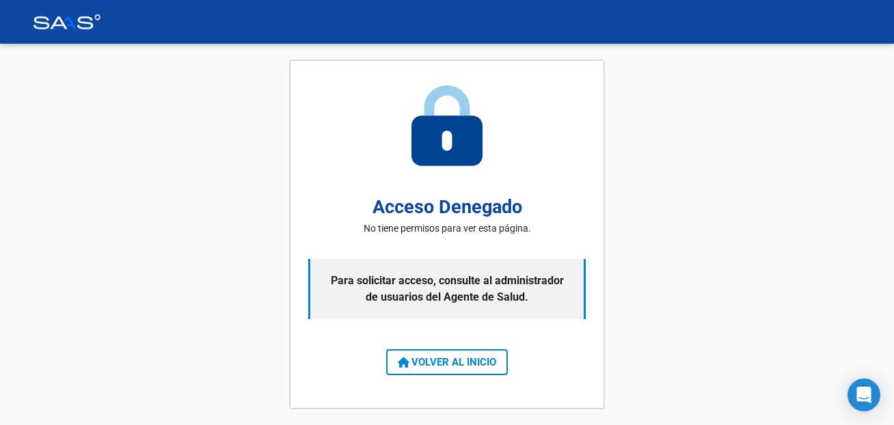
click at [414, 359] on span "VOLVER AL INICIO" at bounding box center [447, 362] width 98 height 12
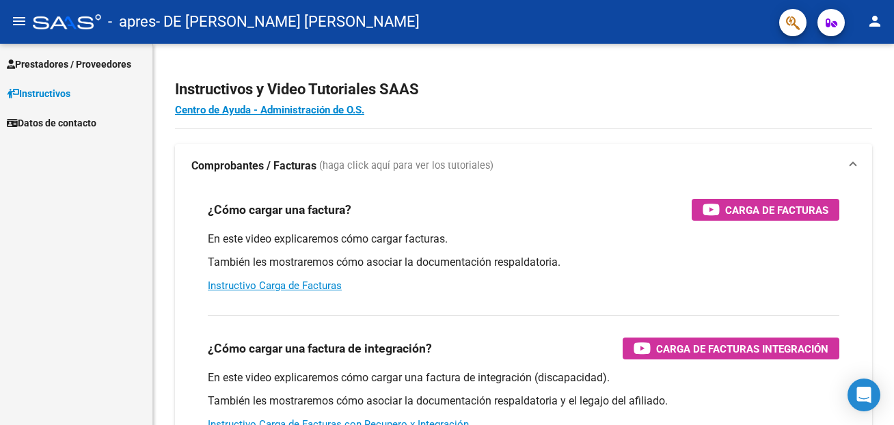
click at [52, 64] on span "Prestadores / Proveedores" at bounding box center [69, 64] width 124 height 15
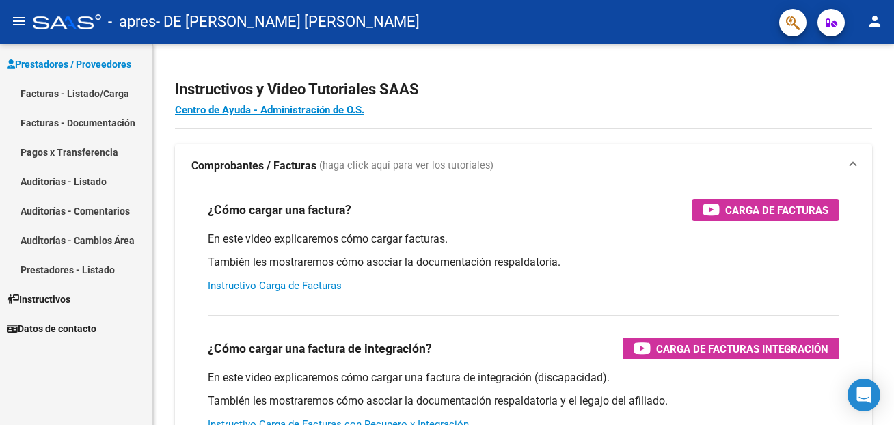
click at [69, 92] on link "Facturas - Listado/Carga" at bounding box center [76, 93] width 152 height 29
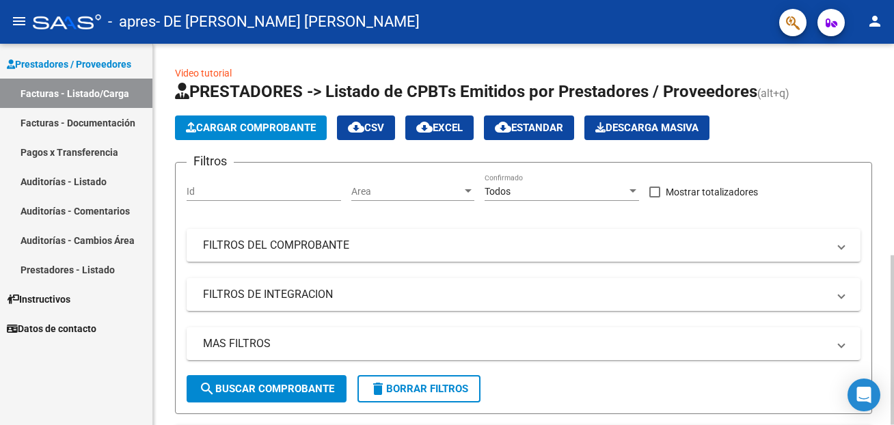
click at [275, 124] on span "Cargar Comprobante" at bounding box center [251, 128] width 130 height 12
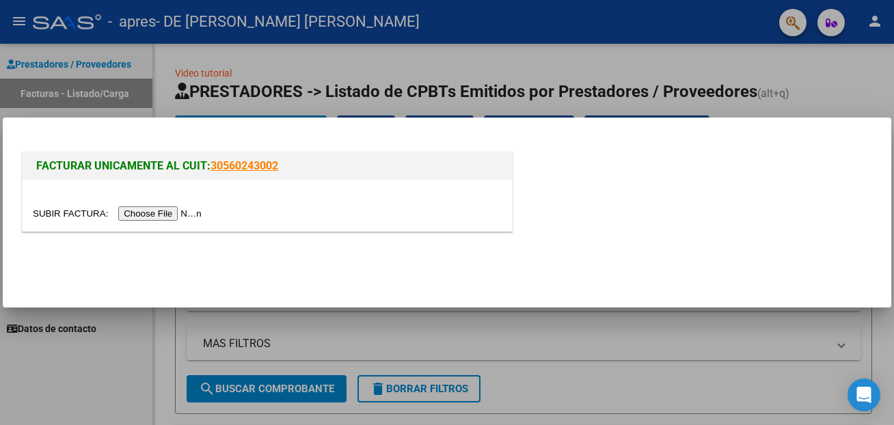
click at [107, 358] on div at bounding box center [447, 212] width 894 height 425
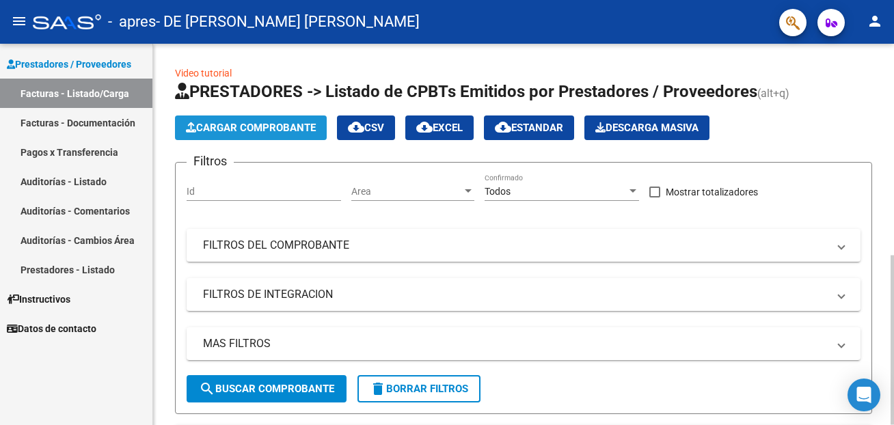
click at [274, 124] on span "Cargar Comprobante" at bounding box center [251, 128] width 130 height 12
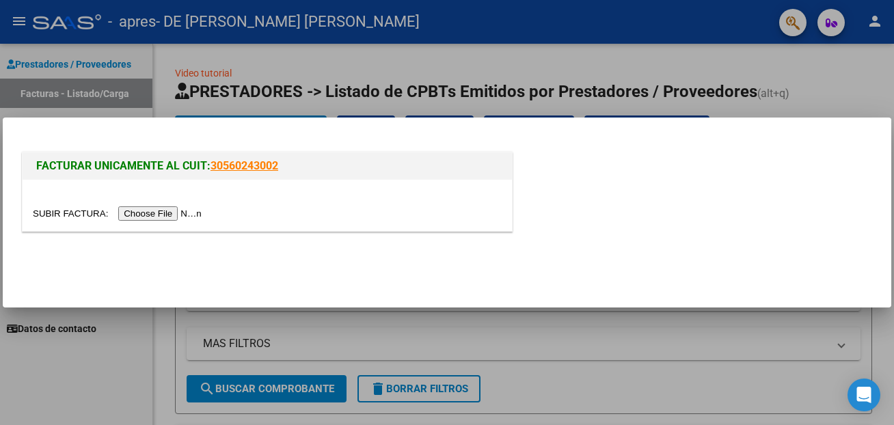
drag, startPoint x: 295, startPoint y: 169, endPoint x: 209, endPoint y: 169, distance: 85.4
click at [209, 169] on h1 "FACTURAR UNICAMENTE AL CUIT: 30560243002" at bounding box center [267, 166] width 462 height 16
click at [299, 180] on div "FACTURAR UNICAMENTE AL CUIT: 30560243002" at bounding box center [267, 165] width 489 height 27
click at [71, 208] on input "file" at bounding box center [119, 213] width 173 height 14
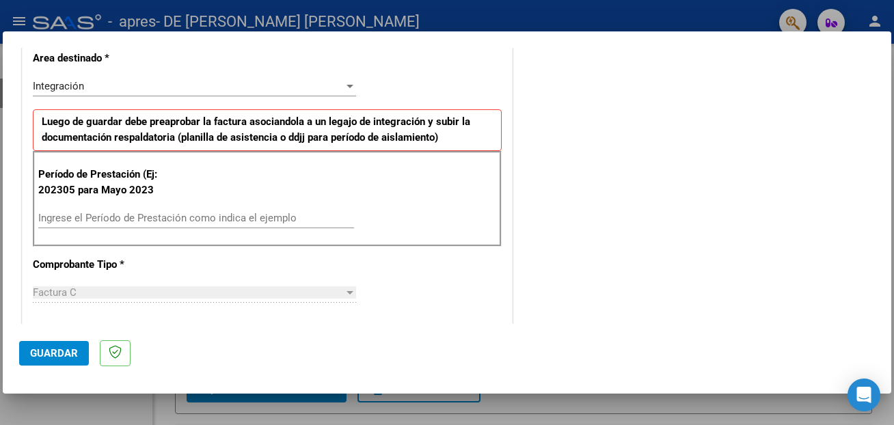
scroll to position [293, 0]
click at [160, 217] on input "Ingrese el Período de Prestación como indica el ejemplo" at bounding box center [196, 219] width 316 height 12
type input "202507"
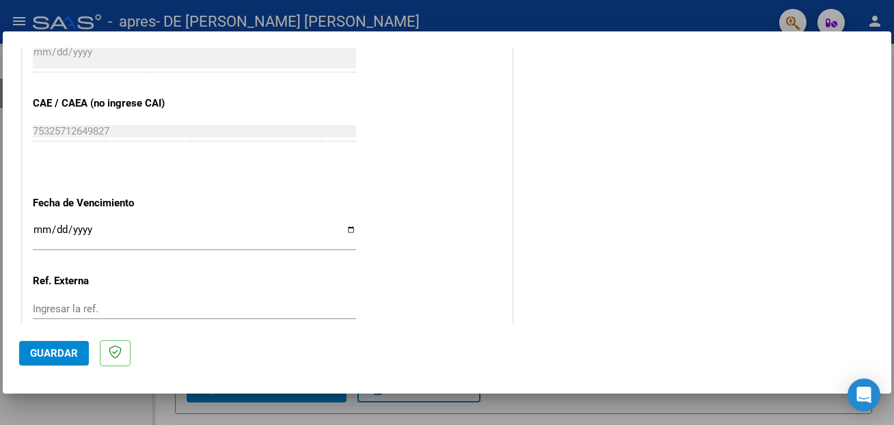
scroll to position [884, 0]
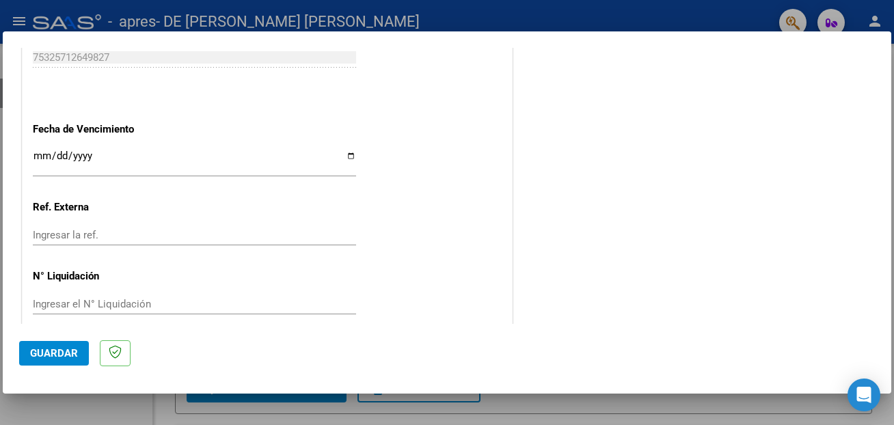
click at [348, 150] on input "Ingresar la fecha" at bounding box center [194, 161] width 323 height 22
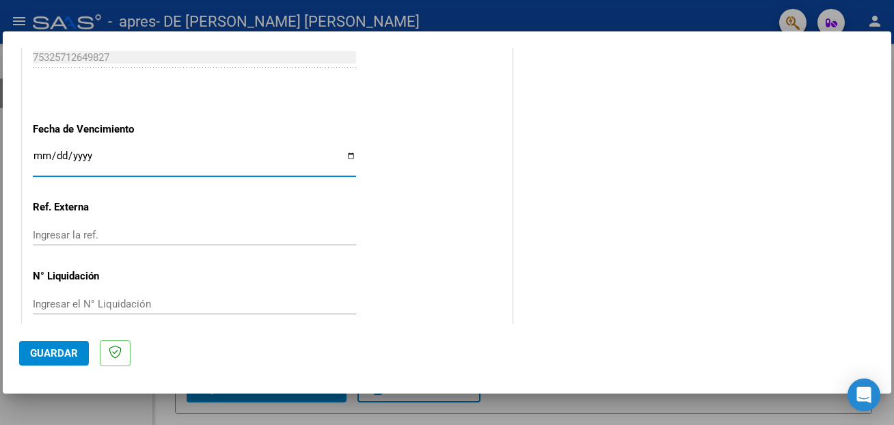
type input "[DATE]"
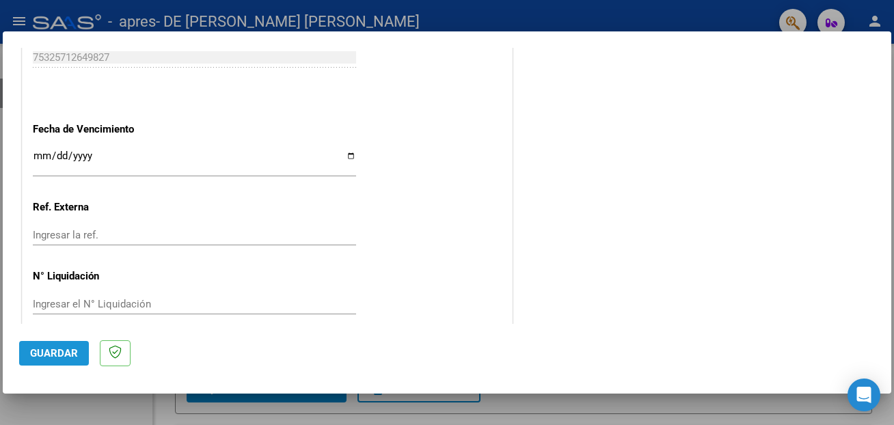
click at [59, 360] on button "Guardar" at bounding box center [54, 353] width 70 height 25
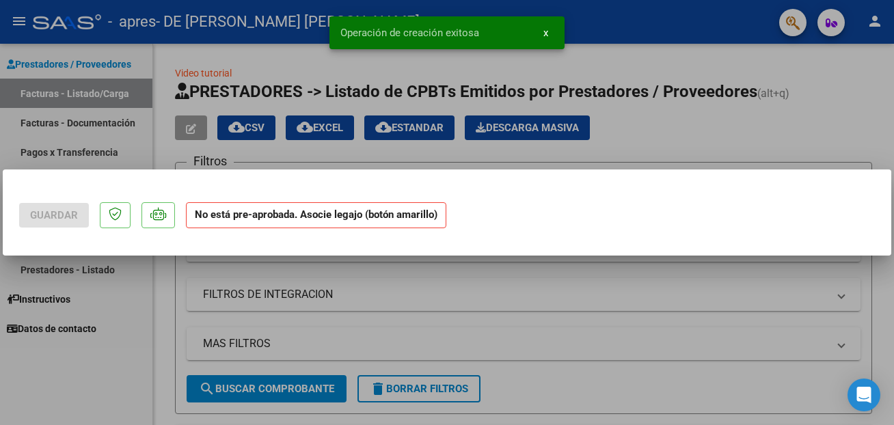
scroll to position [0, 0]
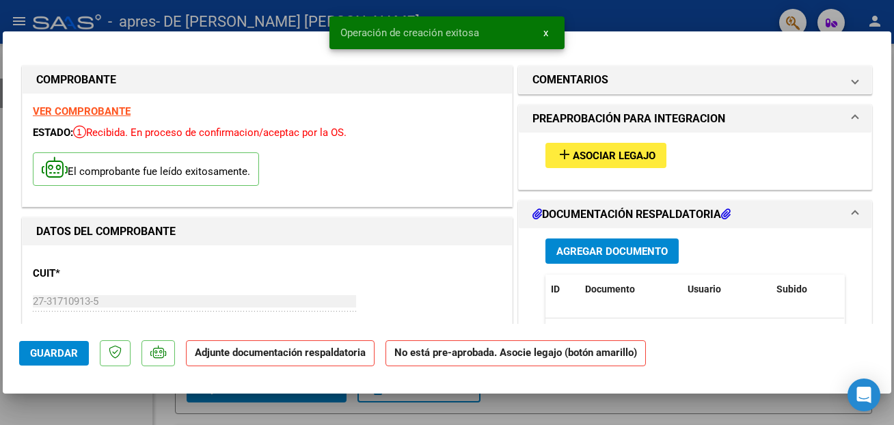
click at [597, 245] on span "Agregar Documento" at bounding box center [611, 251] width 111 height 12
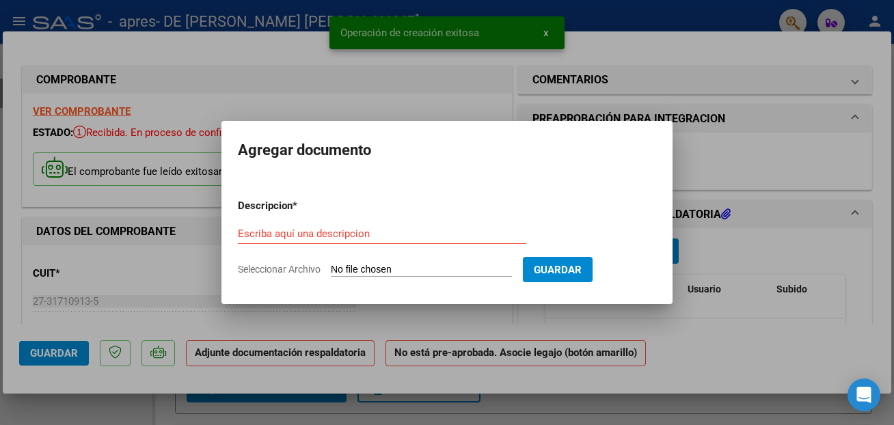
click at [379, 264] on input "Seleccionar Archivo" at bounding box center [421, 270] width 181 height 13
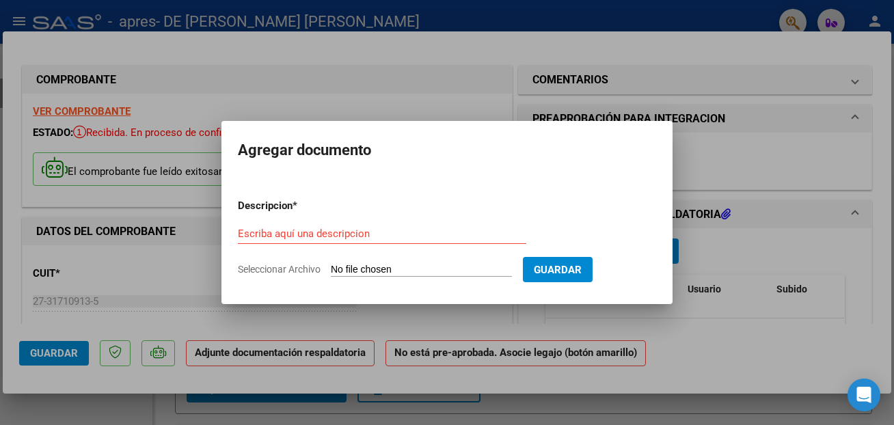
type input "C:\fakepath\planilla asistencia.pdf"
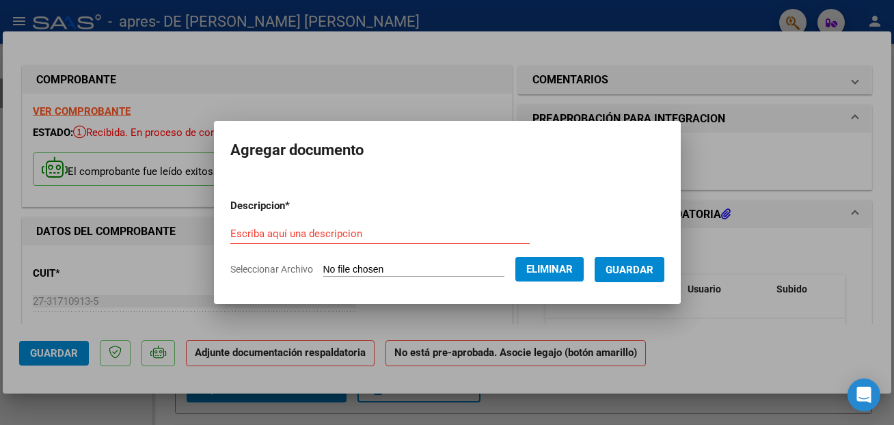
click at [331, 230] on input "Escriba aquí una descripcion" at bounding box center [379, 234] width 299 height 12
type input "Planilla de asistencia"
click at [625, 271] on span "Guardar" at bounding box center [630, 270] width 48 height 12
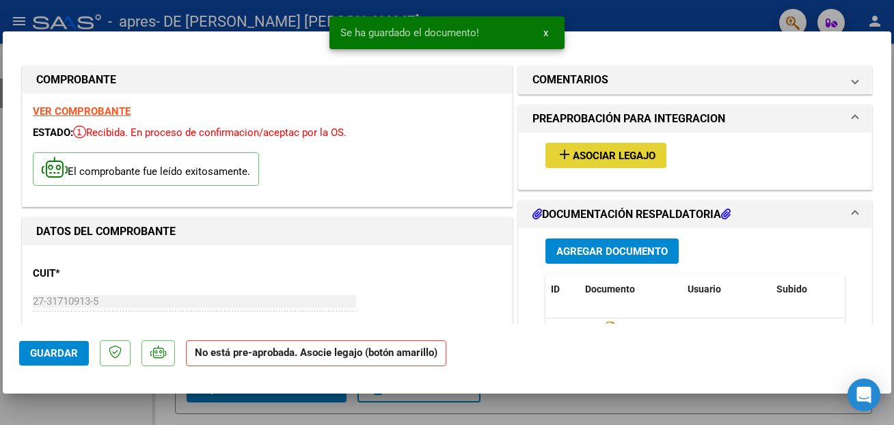
click at [619, 152] on span "Asociar Legajo" at bounding box center [614, 156] width 83 height 12
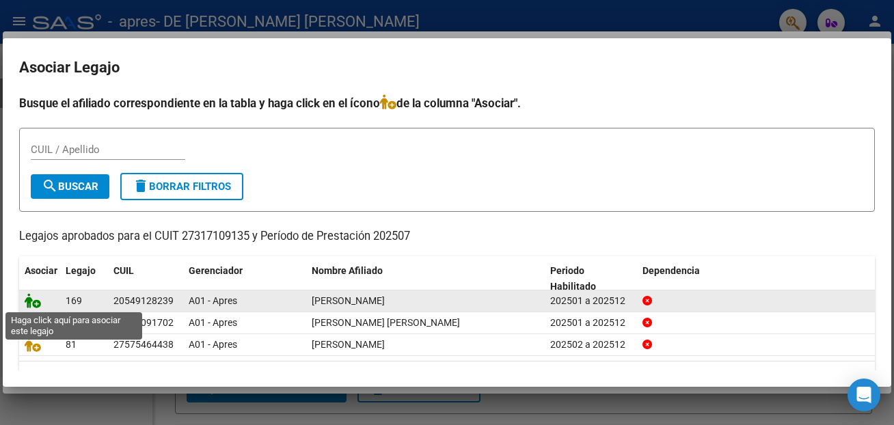
click at [32, 303] on icon at bounding box center [33, 300] width 16 height 15
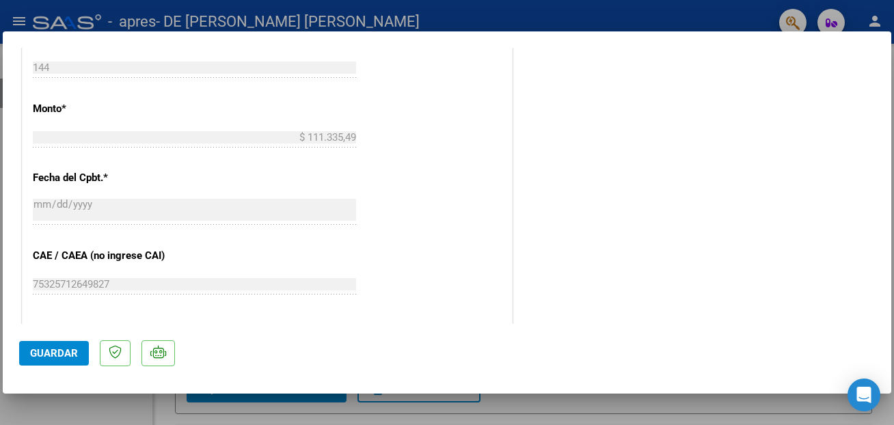
scroll to position [812, 0]
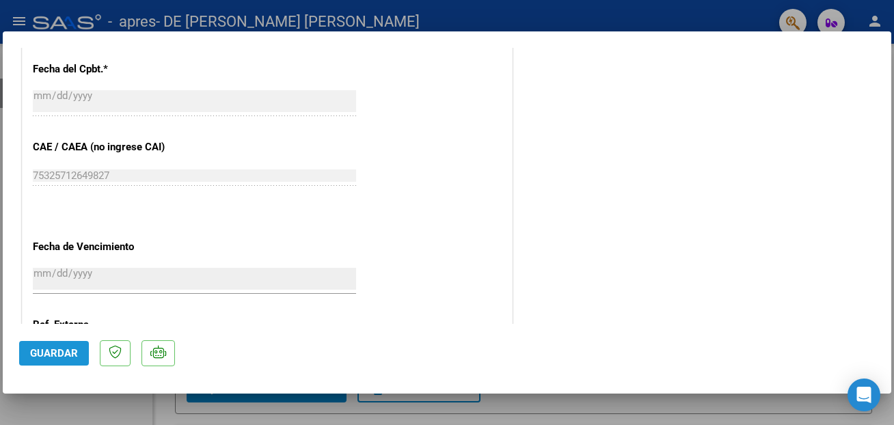
click at [43, 361] on button "Guardar" at bounding box center [54, 353] width 70 height 25
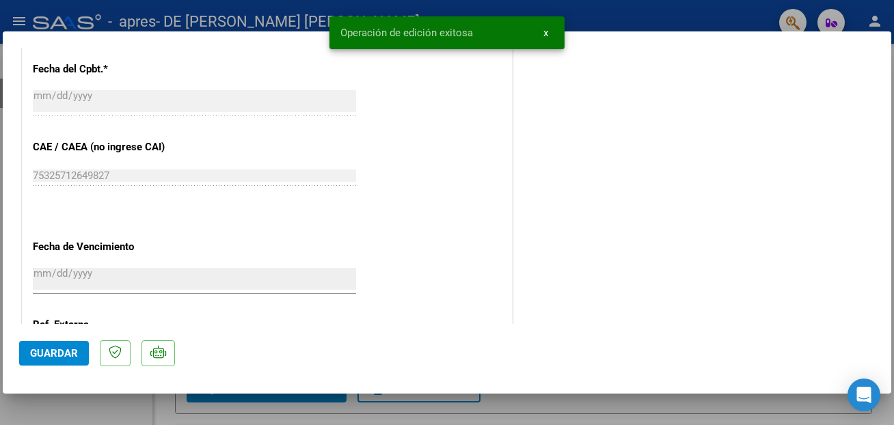
click at [597, 15] on div at bounding box center [447, 212] width 894 height 425
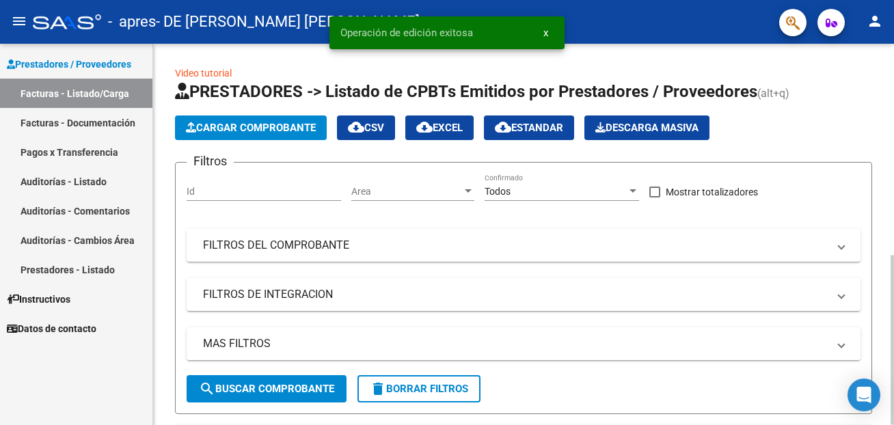
click at [281, 118] on button "Cargar Comprobante" at bounding box center [251, 128] width 152 height 25
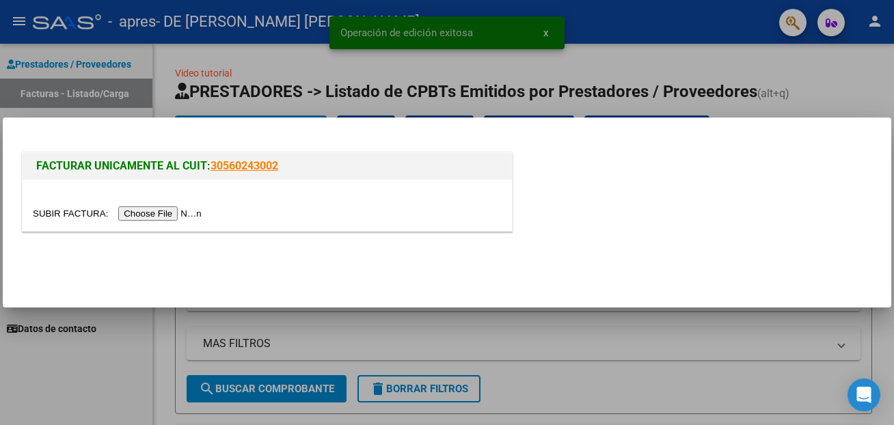
click at [71, 207] on input "file" at bounding box center [119, 213] width 173 height 14
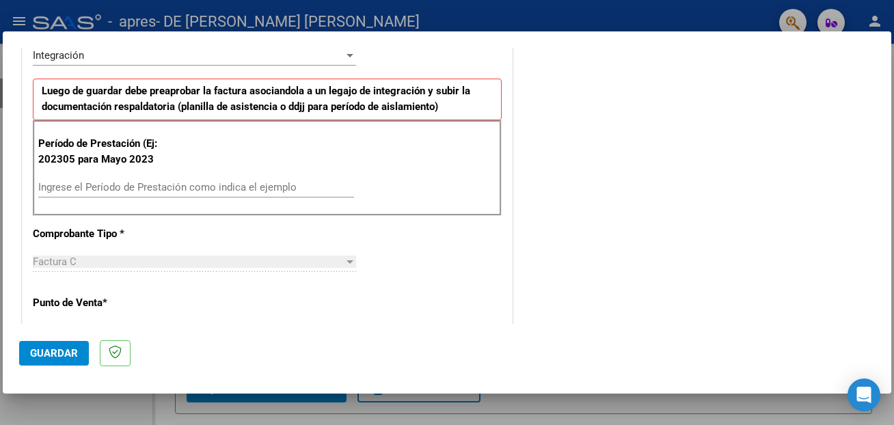
scroll to position [369, 0]
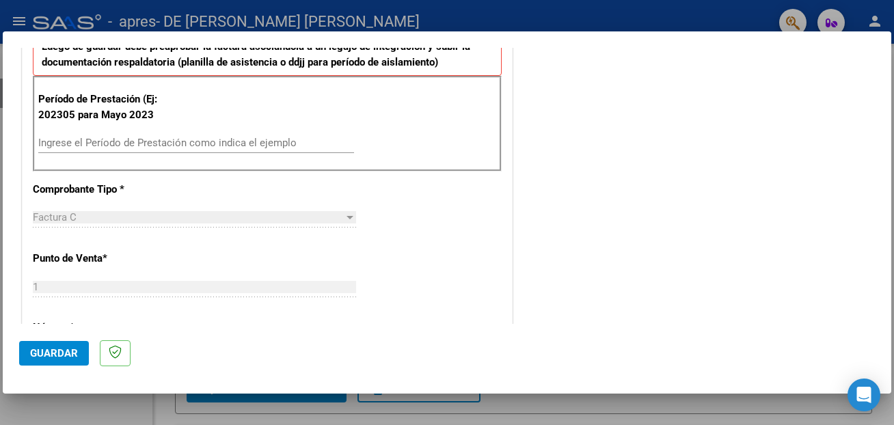
click at [179, 143] on input "Ingrese el Período de Prestación como indica el ejemplo" at bounding box center [196, 143] width 316 height 12
type input "202507"
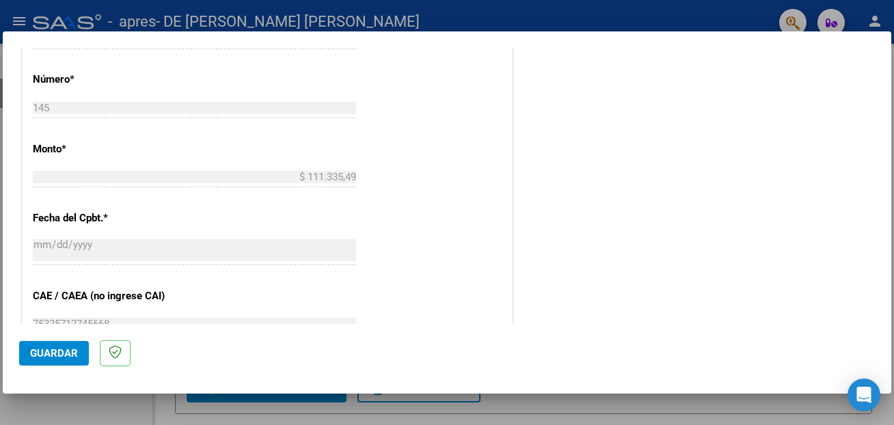
scroll to position [738, 0]
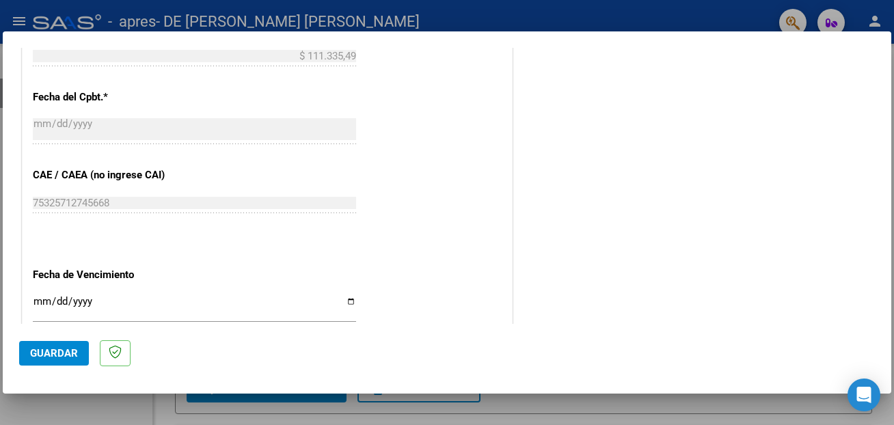
click at [353, 299] on input "Ingresar la fecha" at bounding box center [194, 307] width 323 height 22
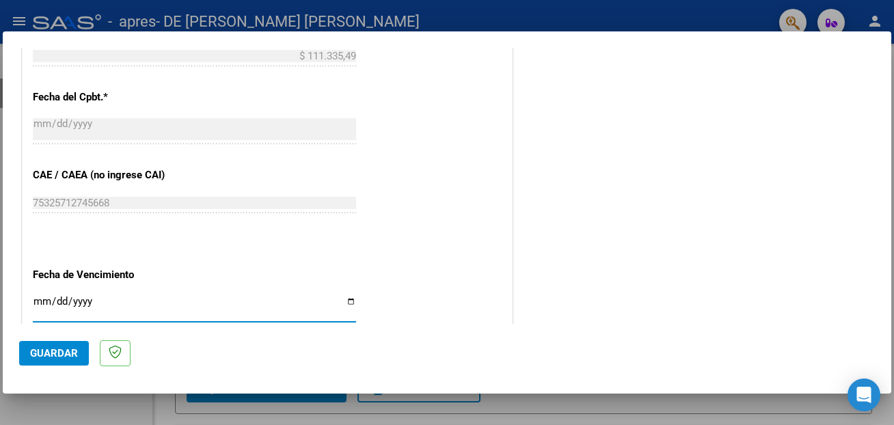
type input "[DATE]"
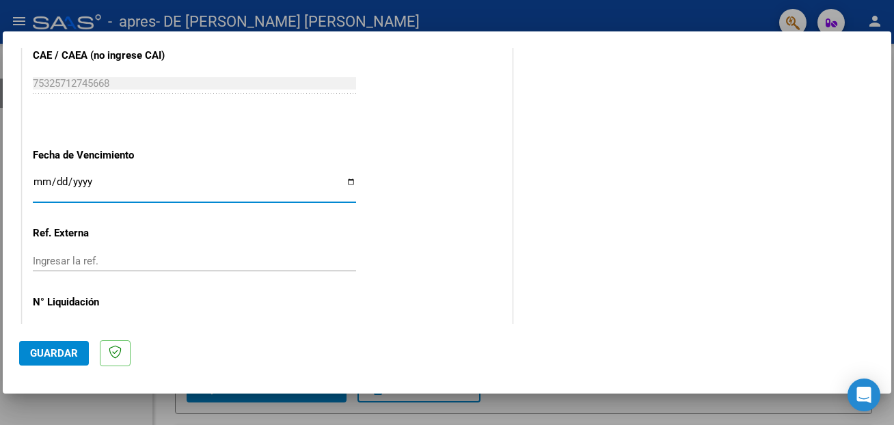
scroll to position [884, 0]
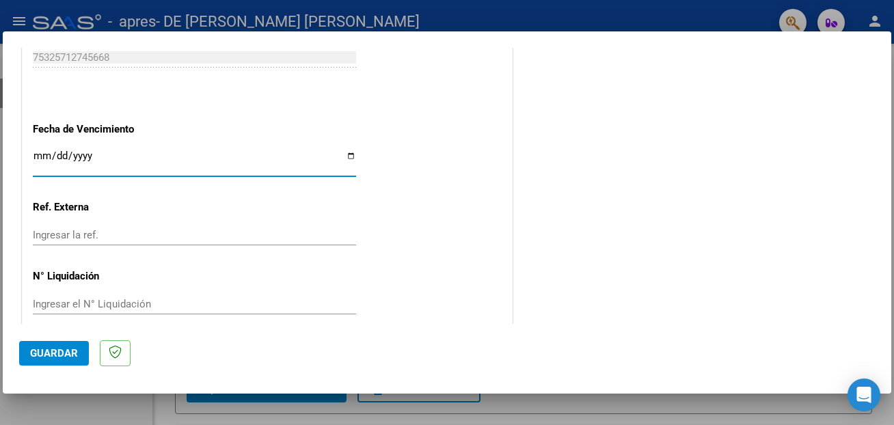
click at [42, 351] on span "Guardar" at bounding box center [54, 353] width 48 height 12
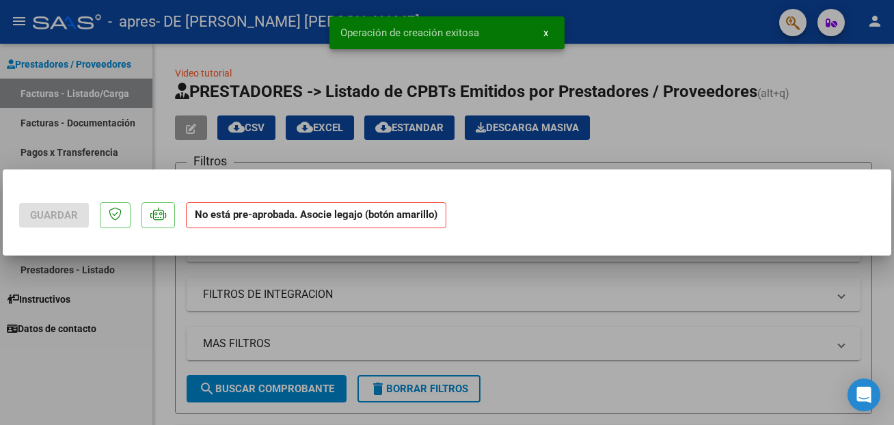
scroll to position [0, 0]
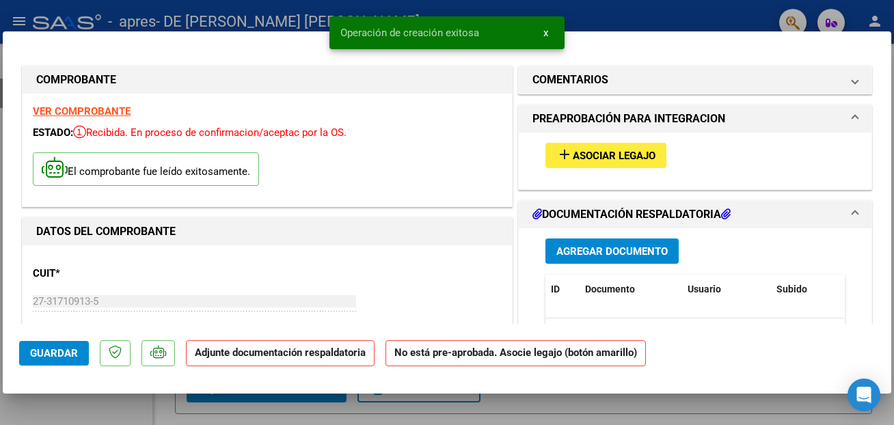
click at [563, 248] on span "Agregar Documento" at bounding box center [611, 251] width 111 height 12
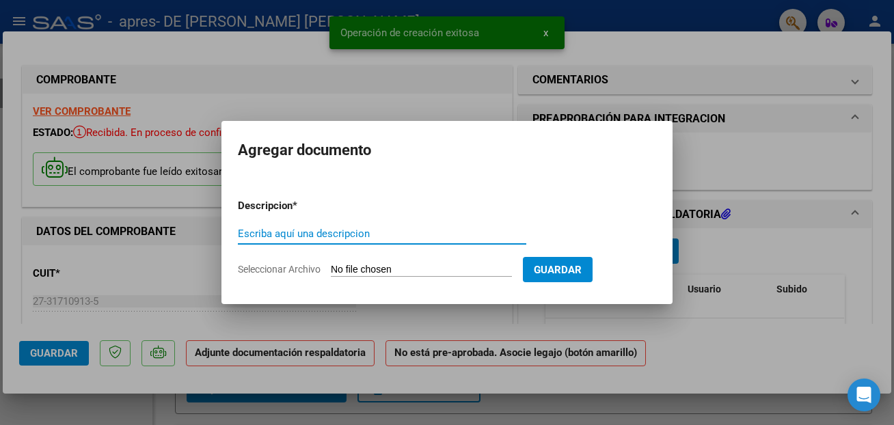
click at [357, 268] on input "Seleccionar Archivo" at bounding box center [421, 270] width 181 height 13
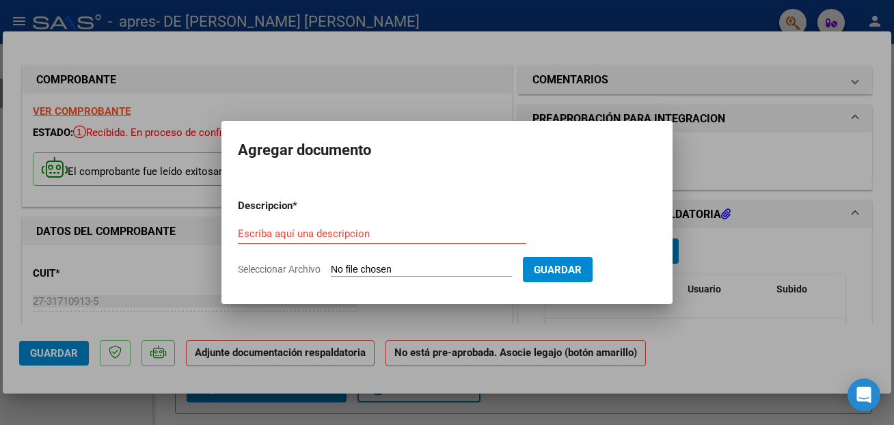
type input "C:\fakepath\planilla asistencia.pdf"
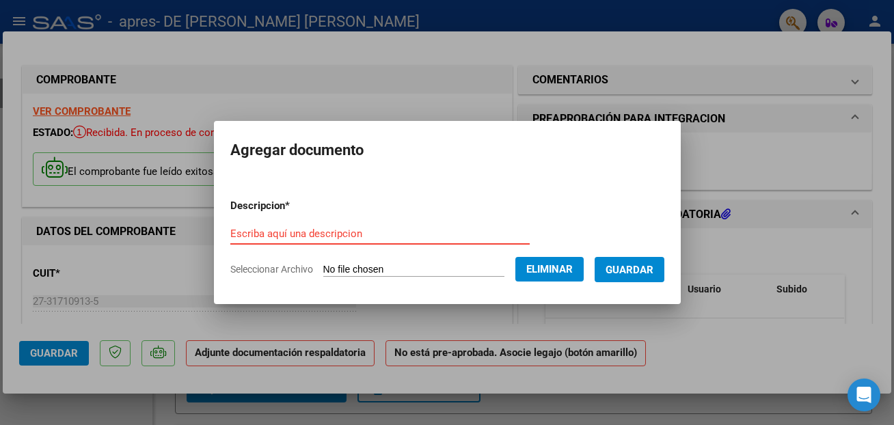
click at [312, 228] on input "Escriba aquí una descripcion" at bounding box center [379, 234] width 299 height 12
type input "Planilla de asistencia"
click at [625, 260] on button "Guardar" at bounding box center [630, 269] width 70 height 25
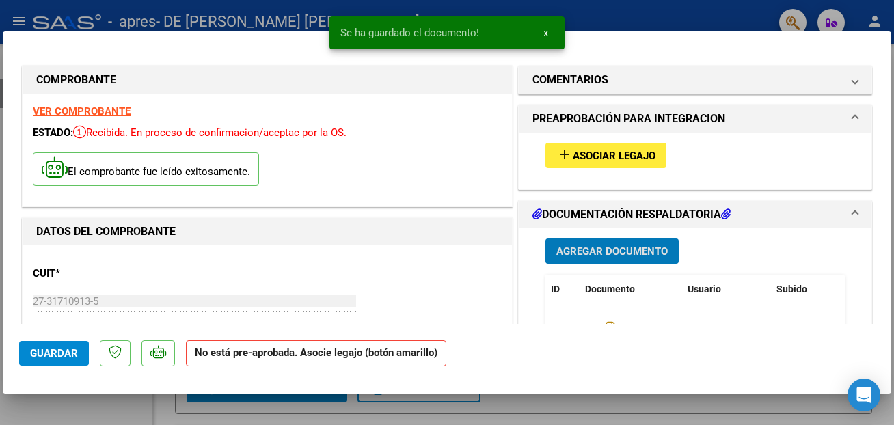
click at [635, 150] on span "Asociar Legajo" at bounding box center [614, 156] width 83 height 12
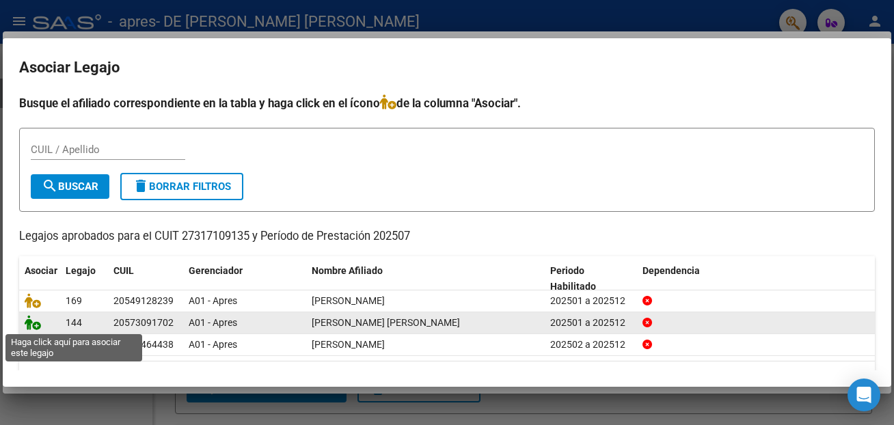
click at [38, 321] on icon at bounding box center [33, 322] width 16 height 15
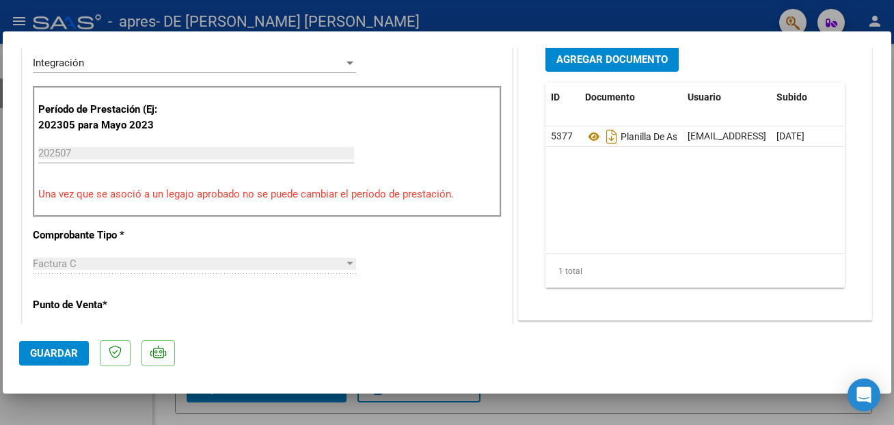
scroll to position [664, 0]
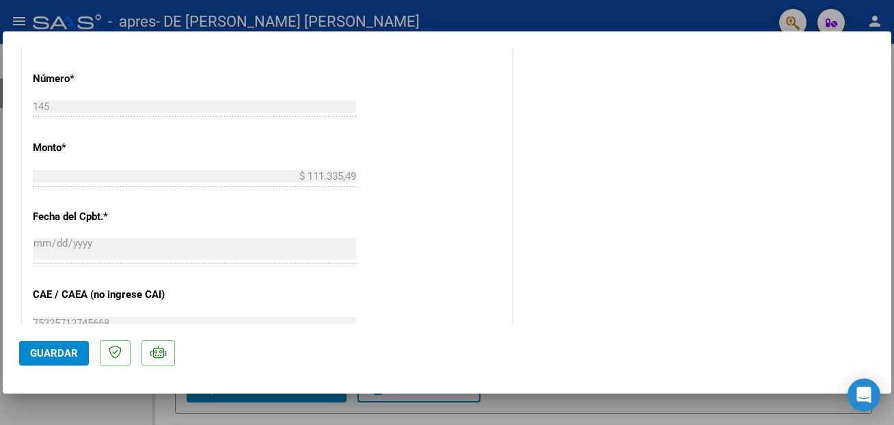
click at [45, 353] on span "Guardar" at bounding box center [54, 353] width 48 height 12
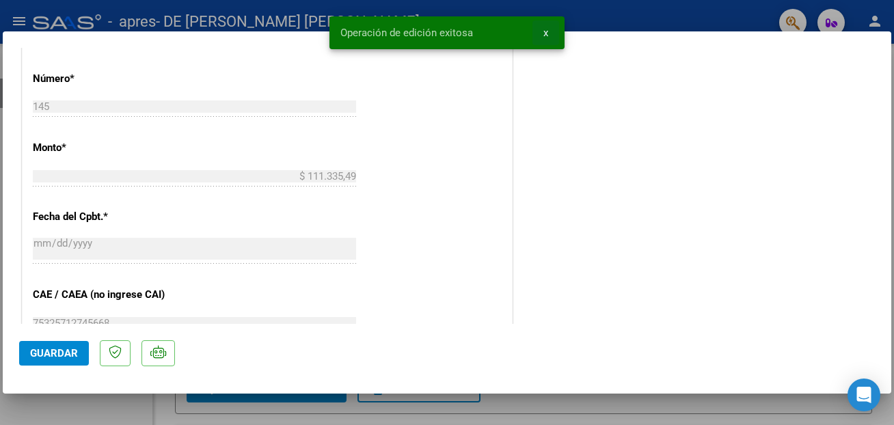
click at [548, 35] on button "x" at bounding box center [545, 33] width 27 height 25
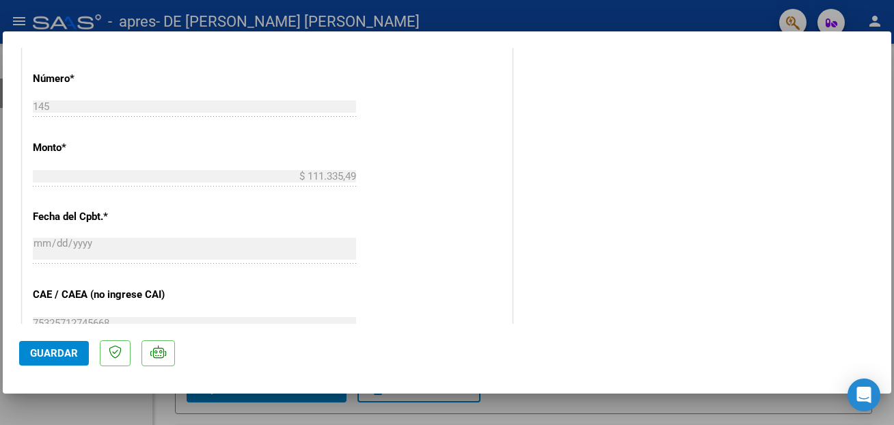
click at [574, 18] on div at bounding box center [447, 212] width 894 height 425
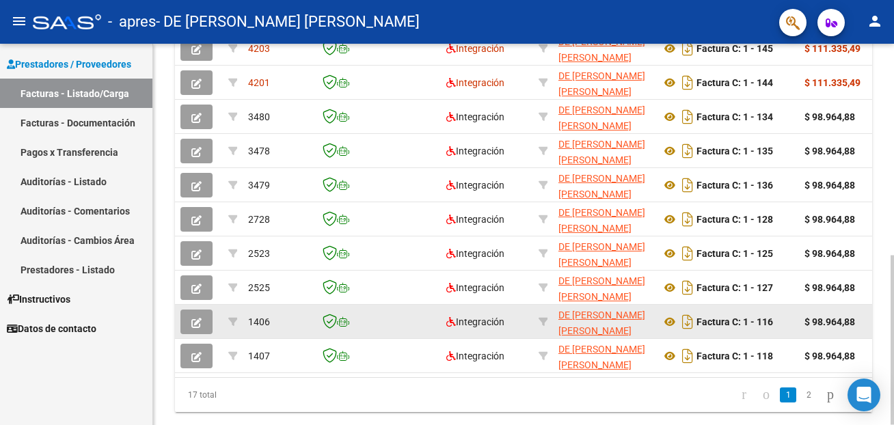
scroll to position [475, 0]
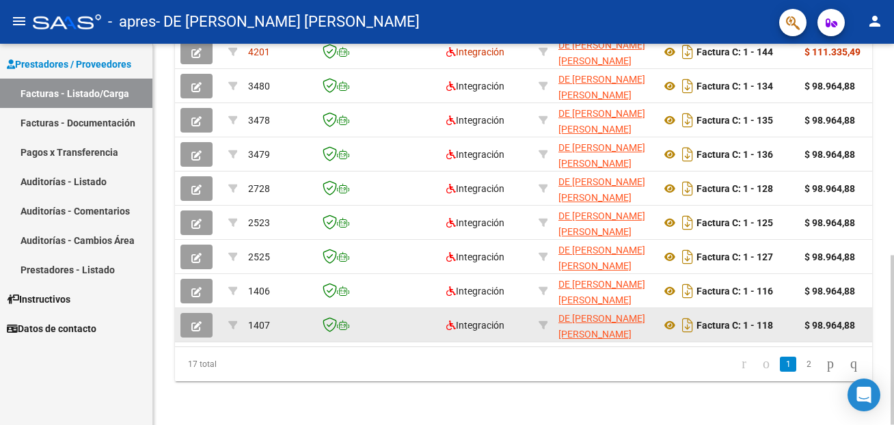
drag, startPoint x: 285, startPoint y: 338, endPoint x: 330, endPoint y: 339, distance: 45.1
click at [311, 339] on datatable-body-cell "1407" at bounding box center [277, 324] width 68 height 33
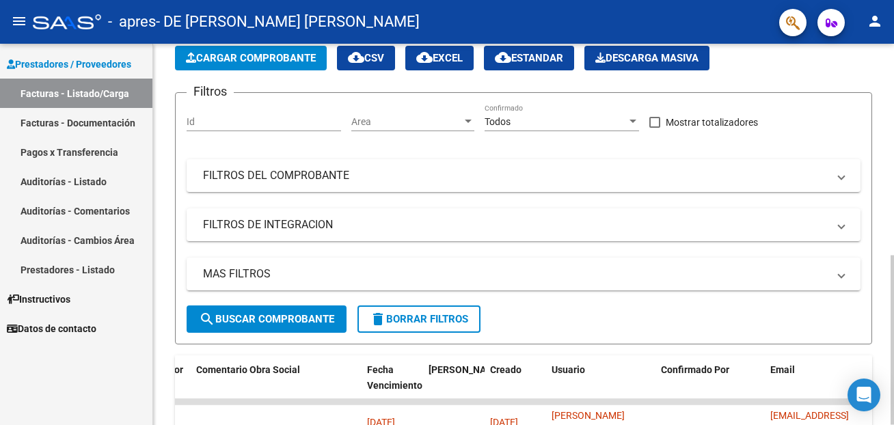
scroll to position [0, 0]
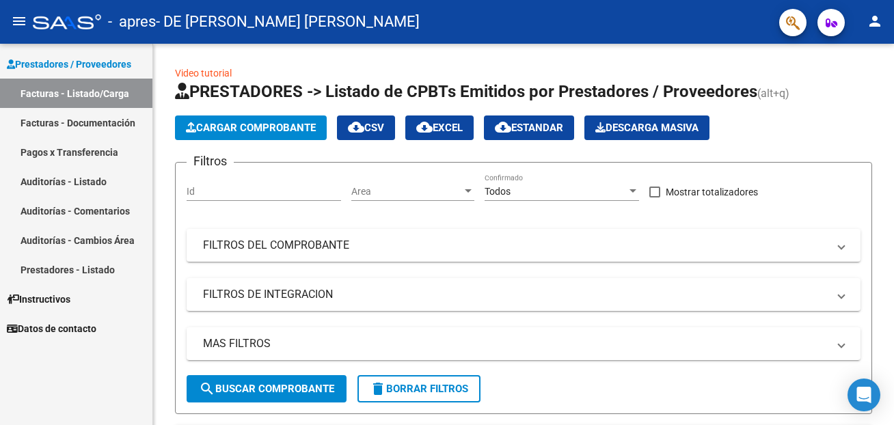
click at [99, 154] on link "Pagos x Transferencia" at bounding box center [76, 151] width 152 height 29
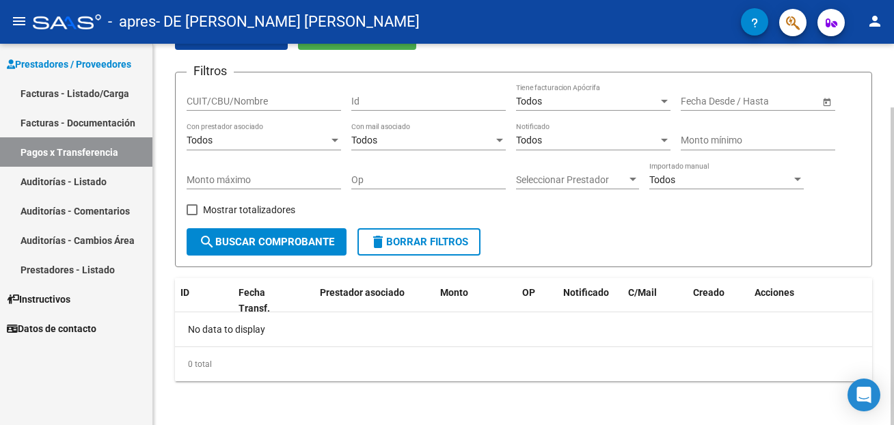
scroll to position [7, 0]
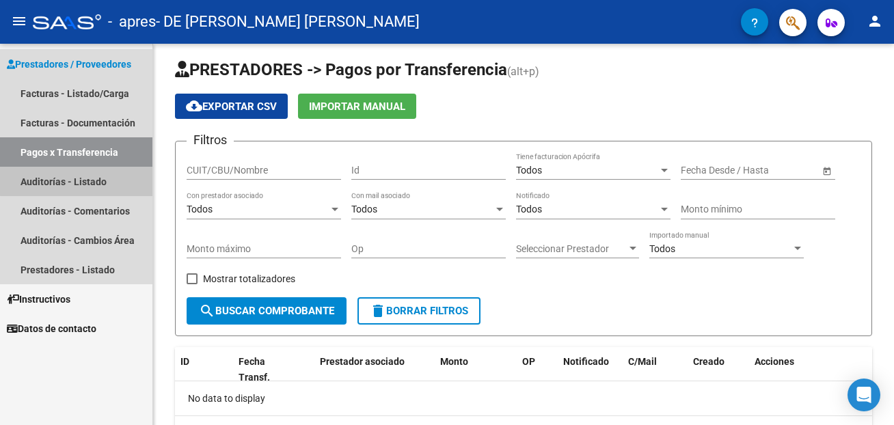
click at [86, 174] on link "Auditorías - Listado" at bounding box center [76, 181] width 152 height 29
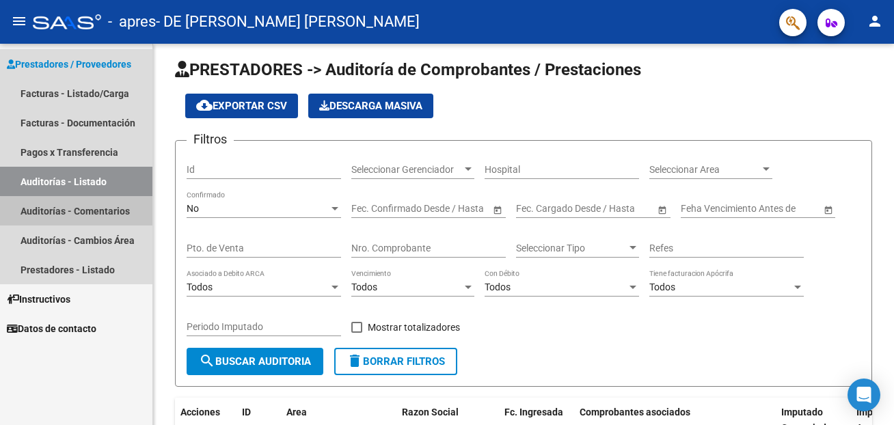
click at [79, 211] on link "Auditorías - Comentarios" at bounding box center [76, 210] width 152 height 29
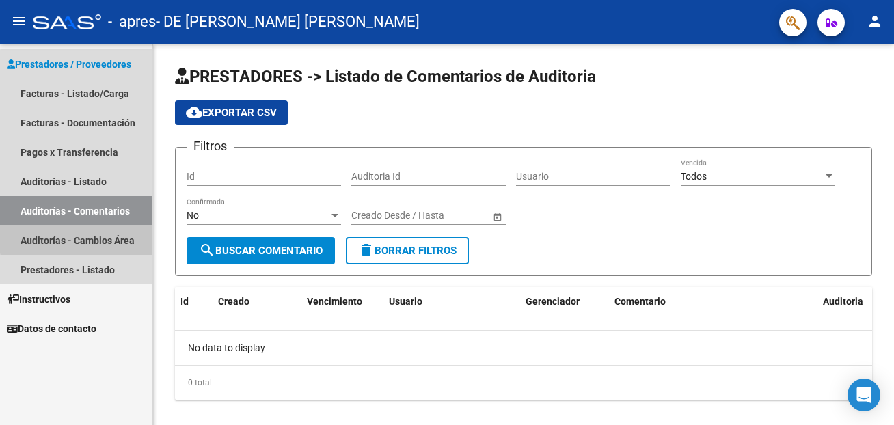
click at [86, 238] on link "Auditorías - Cambios Área" at bounding box center [76, 240] width 152 height 29
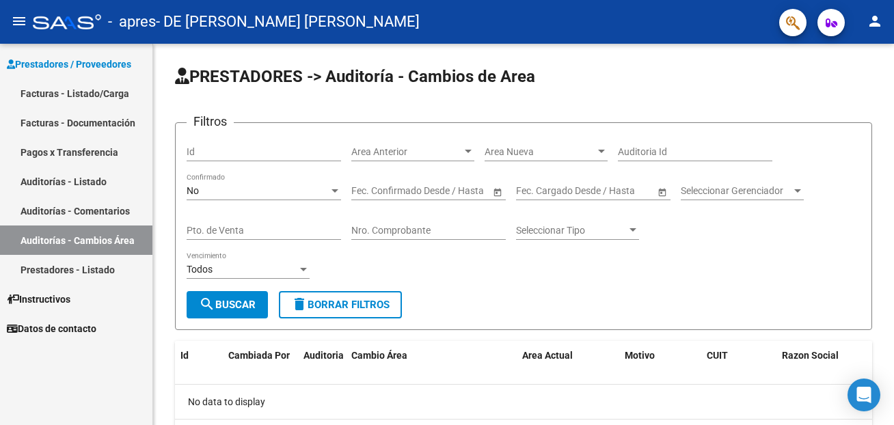
click at [105, 271] on link "Prestadores - Listado" at bounding box center [76, 269] width 152 height 29
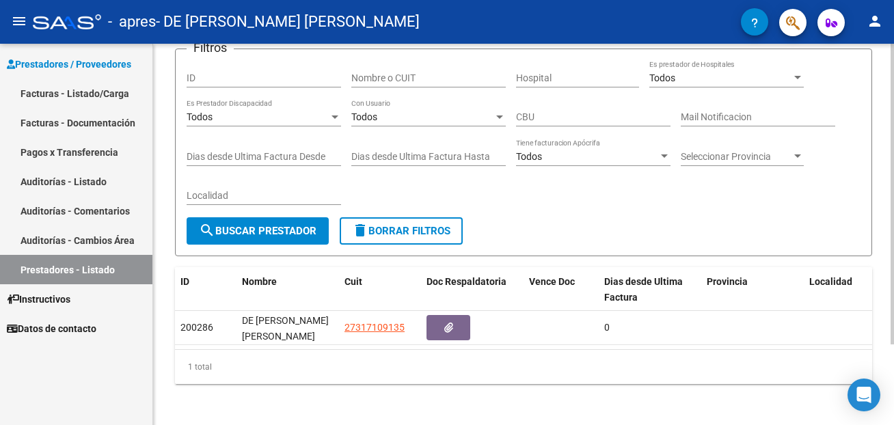
scroll to position [102, 0]
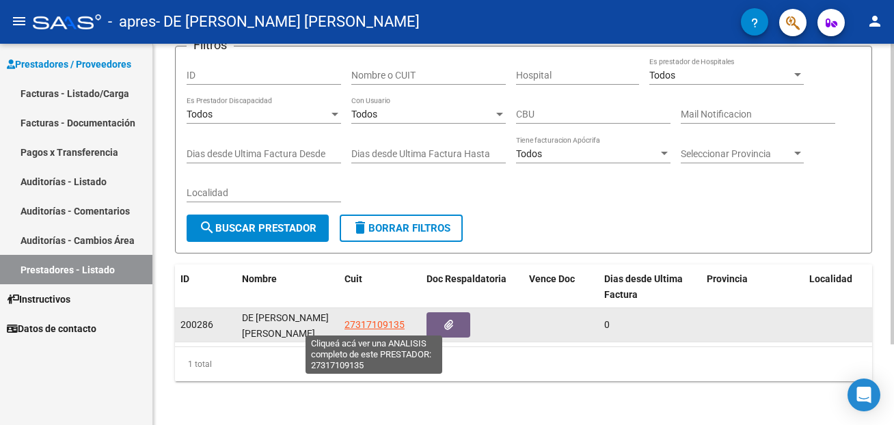
click at [368, 323] on span "27317109135" at bounding box center [375, 324] width 60 height 11
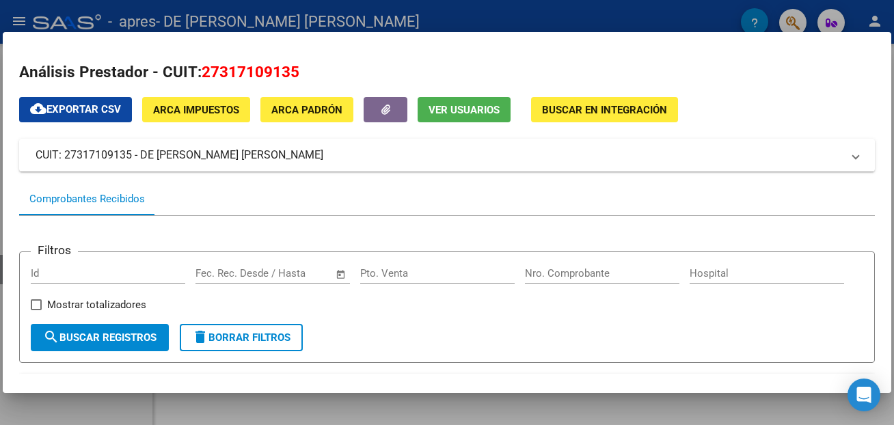
click at [200, 106] on span "ARCA Impuestos" at bounding box center [196, 110] width 86 height 12
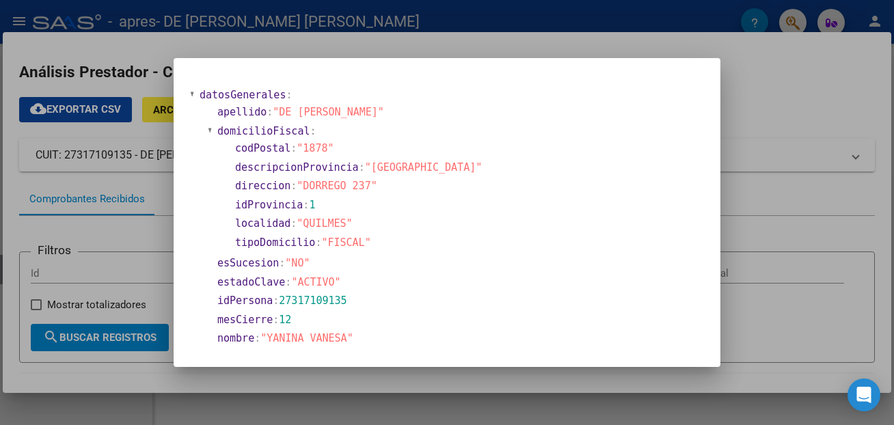
click at [809, 202] on div at bounding box center [447, 212] width 894 height 425
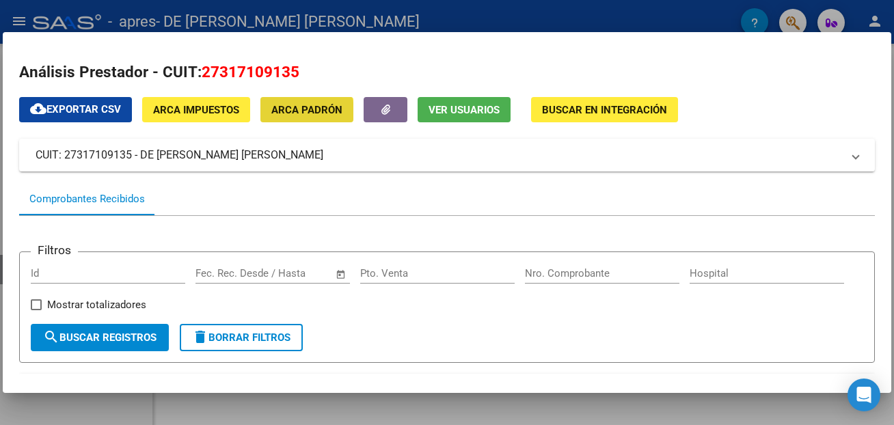
click at [303, 111] on span "ARCA Padrón" at bounding box center [306, 110] width 71 height 12
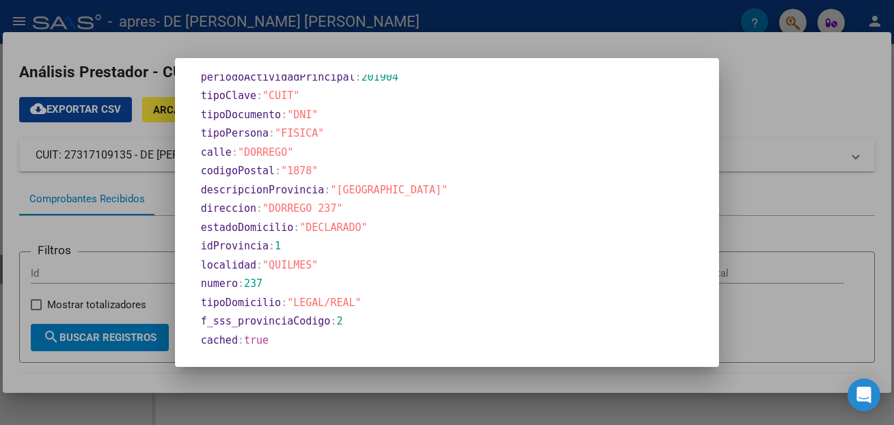
scroll to position [636, 0]
click at [780, 99] on div at bounding box center [447, 212] width 894 height 425
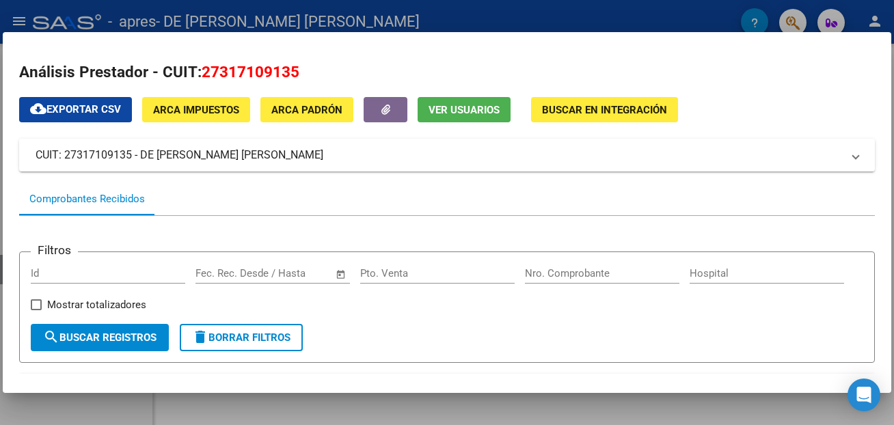
click at [586, 107] on span "Buscar en Integración" at bounding box center [604, 110] width 125 height 12
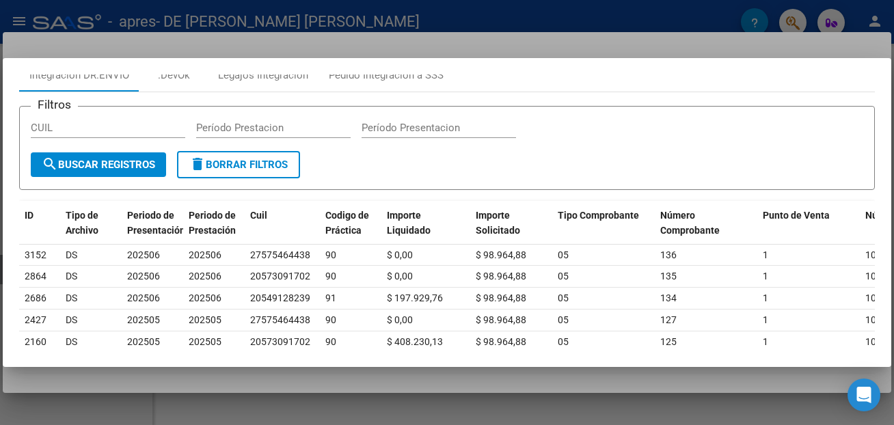
scroll to position [0, 0]
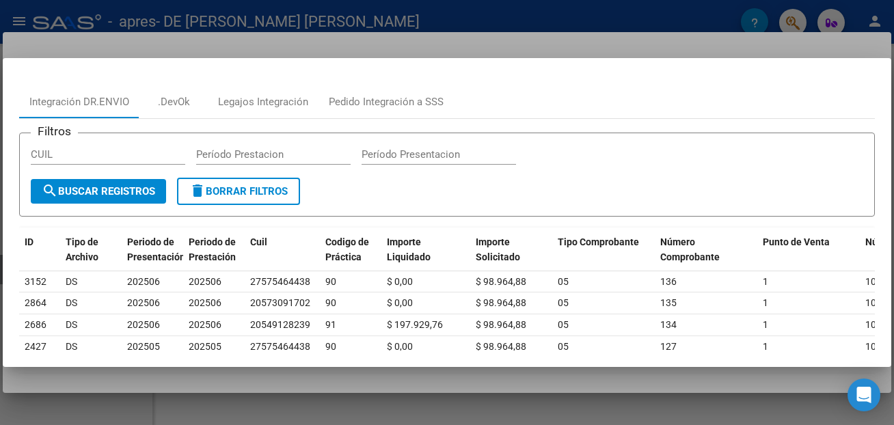
click at [678, 44] on div at bounding box center [447, 212] width 894 height 425
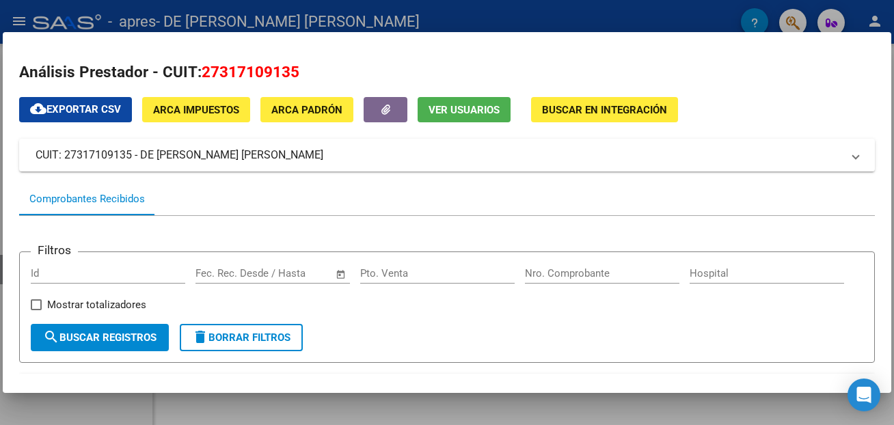
click at [461, 109] on span "Ver Usuarios" at bounding box center [464, 110] width 71 height 12
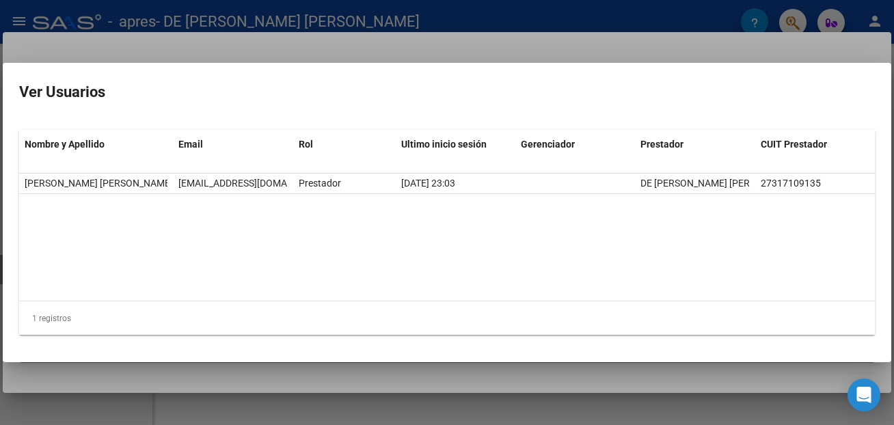
click at [113, 333] on div "1 registros" at bounding box center [447, 318] width 856 height 34
click at [563, 42] on div at bounding box center [447, 212] width 894 height 425
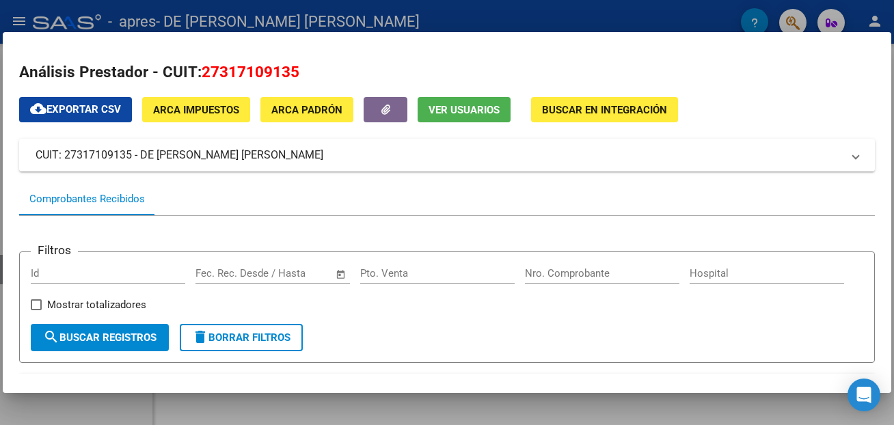
click at [645, 12] on div at bounding box center [447, 212] width 894 height 425
